Goal: Task Accomplishment & Management: Manage account settings

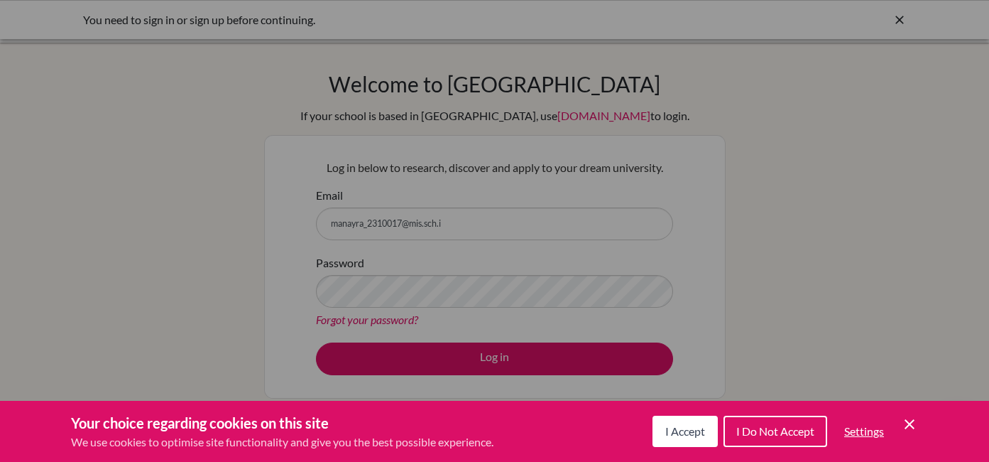
click at [675, 425] on span "I Accept" at bounding box center [685, 430] width 40 height 13
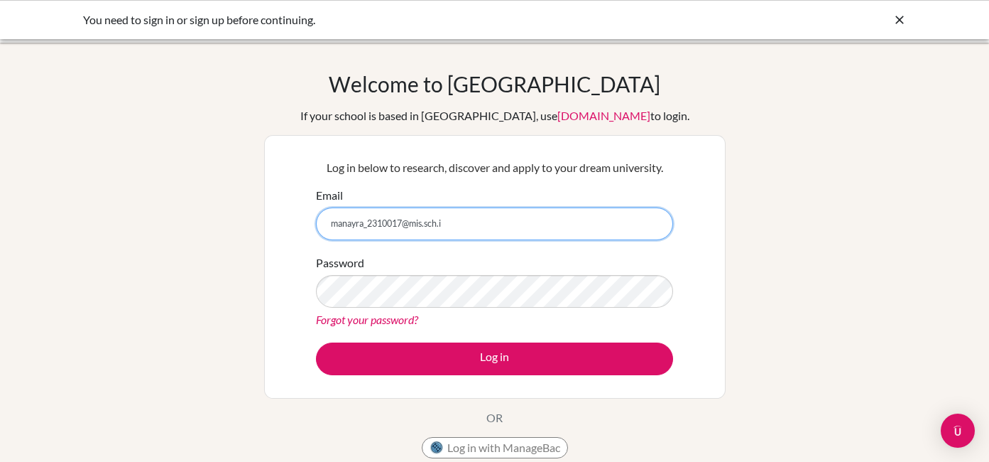
click at [538, 224] on input "manayra_2310017@mis.sch.i" at bounding box center [494, 223] width 357 height 33
type input "[EMAIL_ADDRESS][DOMAIN_NAME]"
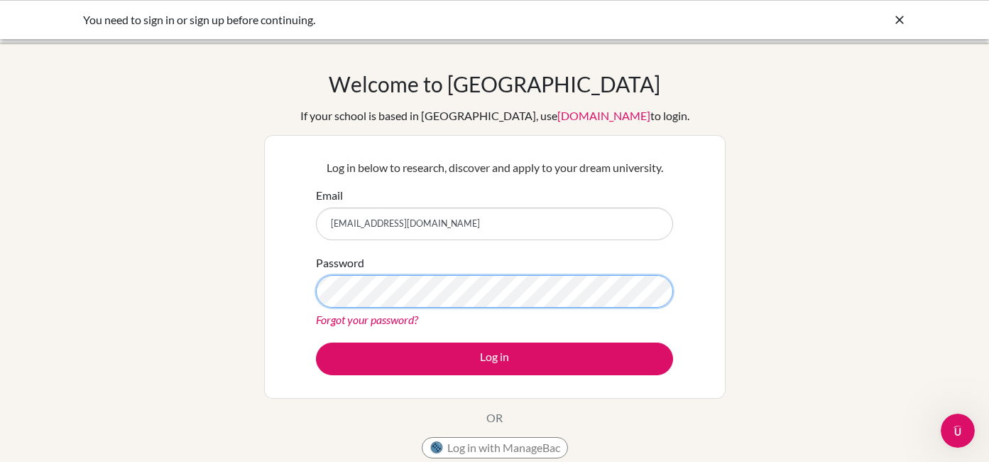
click at [316, 342] on button "Log in" at bounding box center [494, 358] width 357 height 33
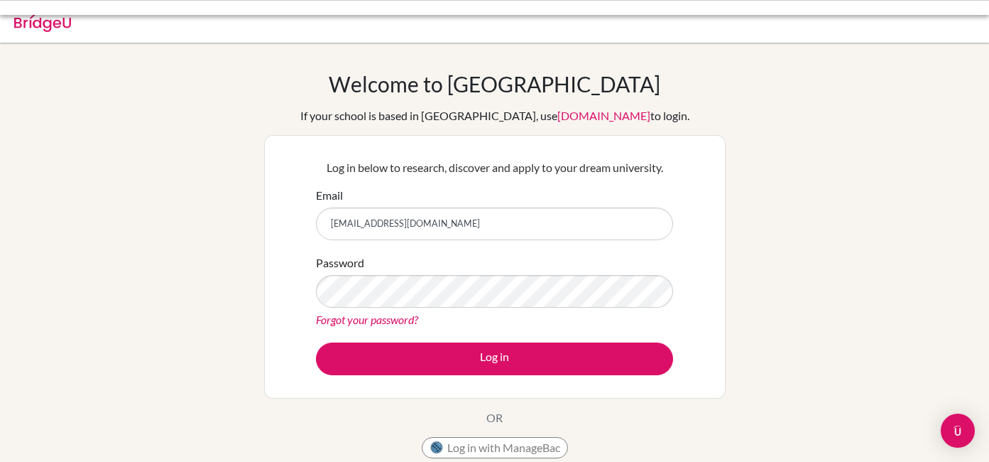
click at [388, 318] on link "Forgot your password?" at bounding box center [367, 318] width 102 height 13
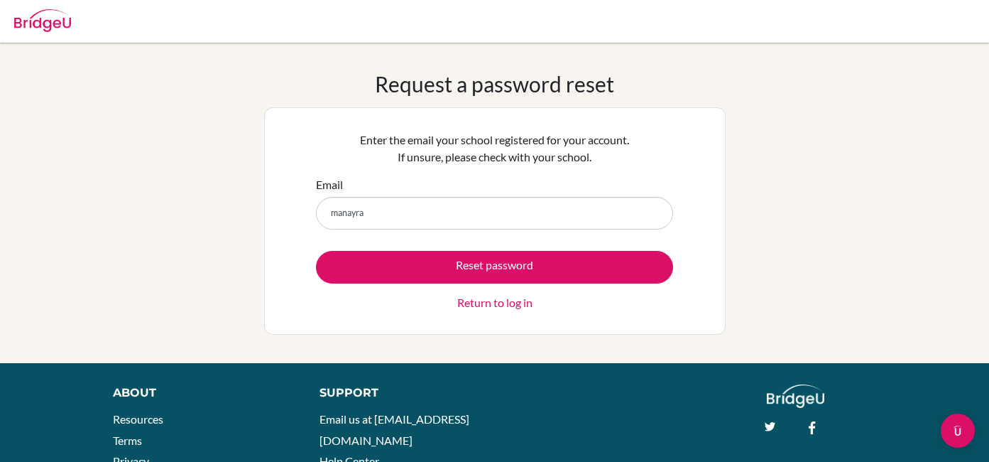
type input "[EMAIL_ADDRESS][DOMAIN_NAME]"
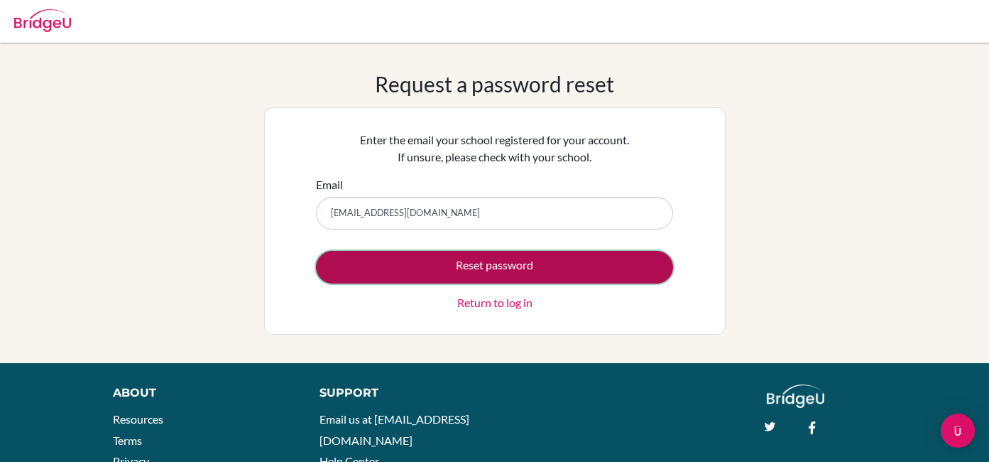
click at [483, 276] on button "Reset password" at bounding box center [494, 267] width 357 height 33
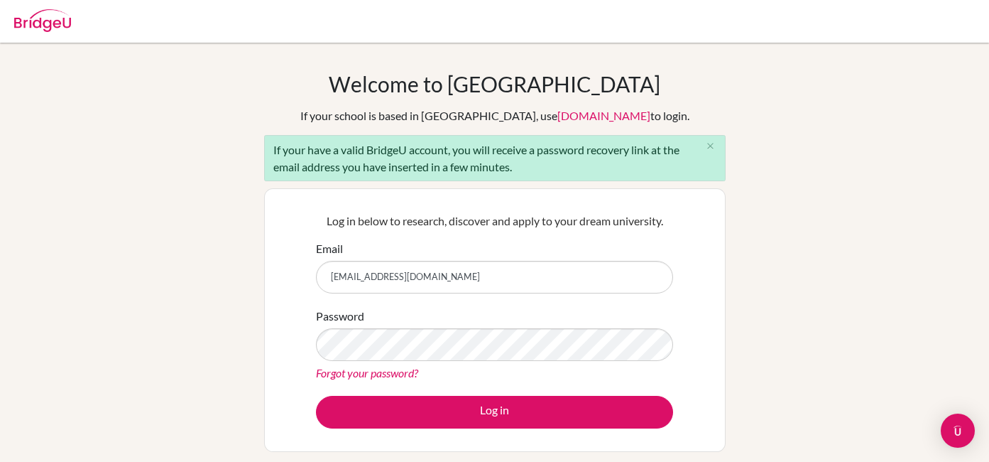
click at [449, 273] on input "[EMAIL_ADDRESS][DOMAIN_NAME]" at bounding box center [494, 277] width 357 height 33
drag, startPoint x: 438, startPoint y: 285, endPoint x: 316, endPoint y: 271, distance: 123.0
click at [316, 271] on div "Email [EMAIL_ADDRESS][DOMAIN_NAME]" at bounding box center [494, 266] width 357 height 53
type input "[EMAIL_ADDRESS][DOMAIN_NAME]"
click at [316, 396] on button "Log in" at bounding box center [494, 412] width 357 height 33
